Goal: Transaction & Acquisition: Purchase product/service

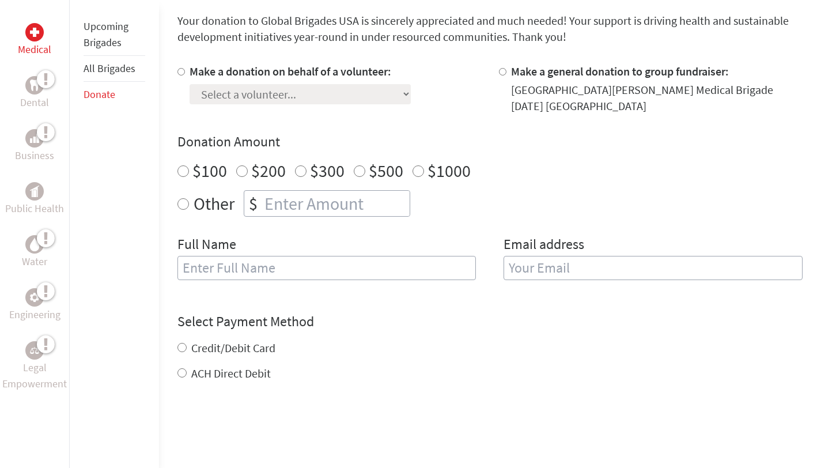
scroll to position [310, 0]
click at [97, 32] on link "Upcoming Brigades" at bounding box center [106, 34] width 45 height 29
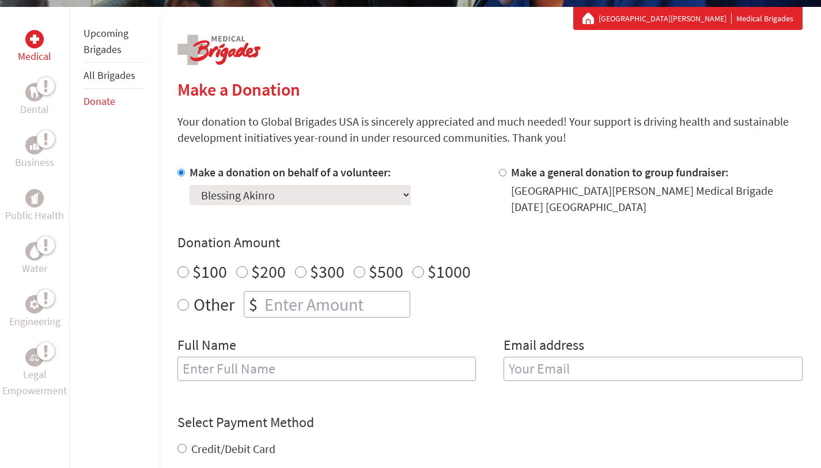
scroll to position [255, 0]
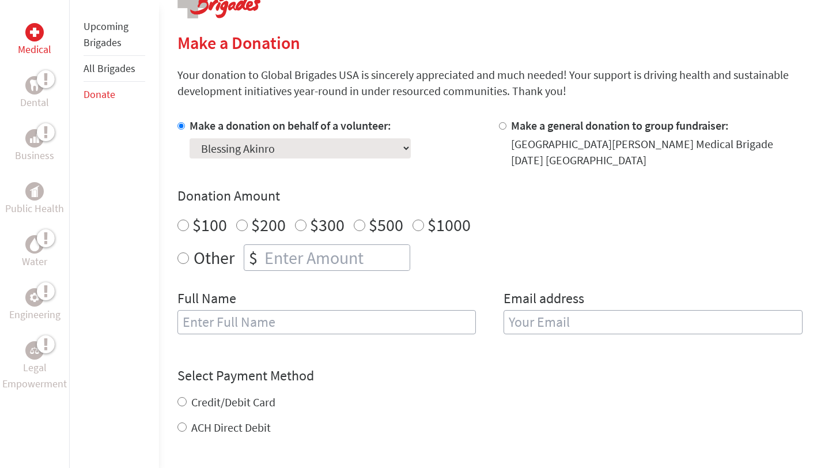
radio input "true"
click at [321, 250] on input "number" at bounding box center [336, 257] width 148 height 25
type input "250"
click at [287, 329] on input "text" at bounding box center [327, 322] width 299 height 24
type input "Blessing Akinro"
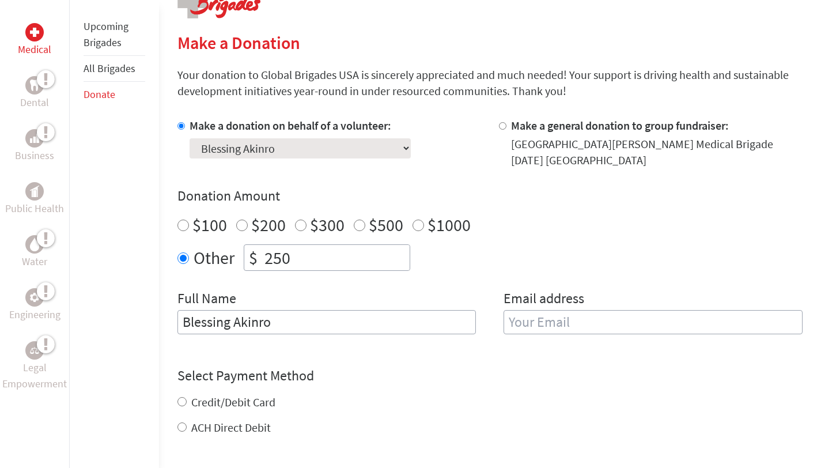
click at [527, 313] on input "email" at bounding box center [653, 322] width 299 height 24
type input "bakinro2@nd.edu"
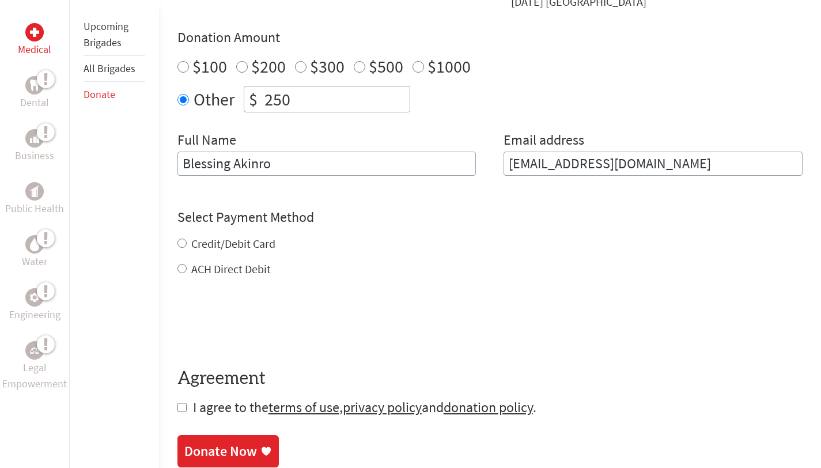
scroll to position [415, 0]
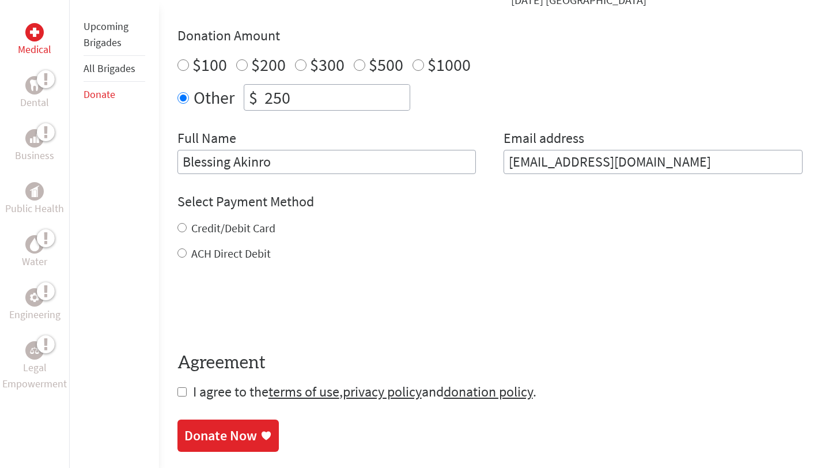
click at [224, 238] on div "Credit/Debit Card ACH Direct Debit" at bounding box center [490, 240] width 625 height 41
click at [214, 224] on label "Credit/Debit Card" at bounding box center [233, 228] width 84 height 14
click at [187, 224] on input "Credit/Debit Card" at bounding box center [182, 227] width 9 height 9
radio input "true"
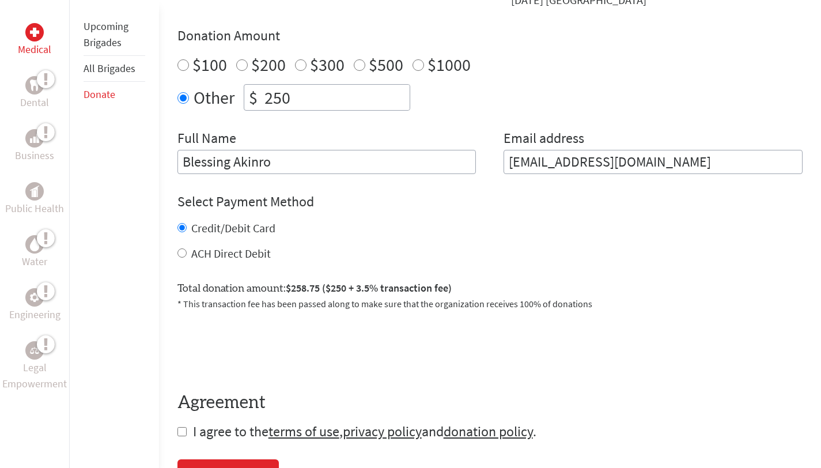
click at [178, 434] on input "checkbox" at bounding box center [182, 431] width 9 height 9
checkbox input "true"
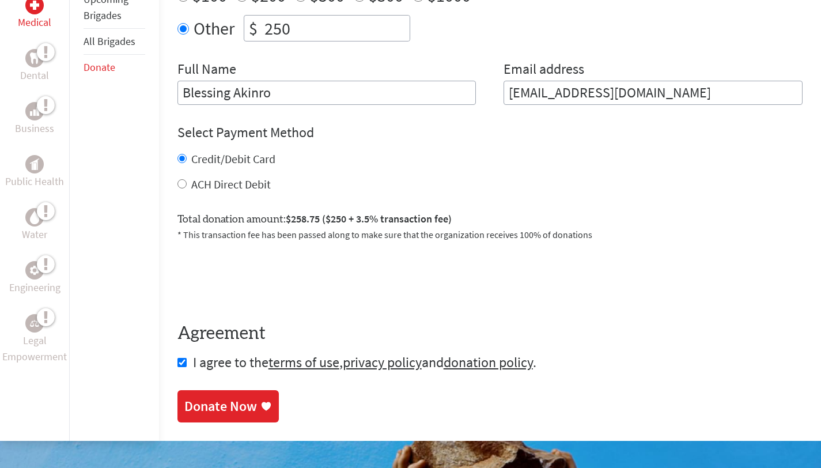
scroll to position [505, 0]
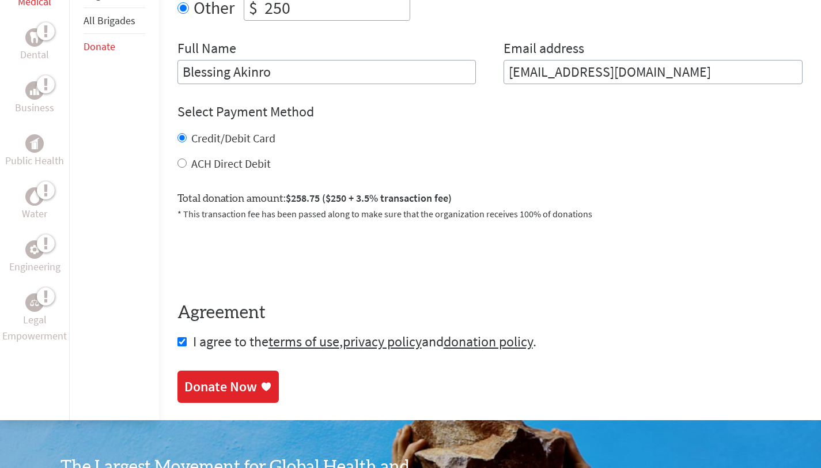
click at [209, 396] on link "Donate Now" at bounding box center [228, 387] width 101 height 32
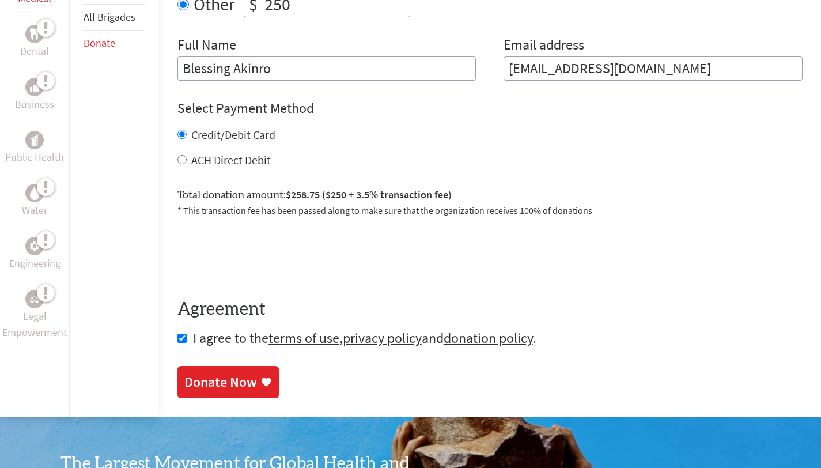
scroll to position [801, 0]
